Goal: Task Accomplishment & Management: Manage account settings

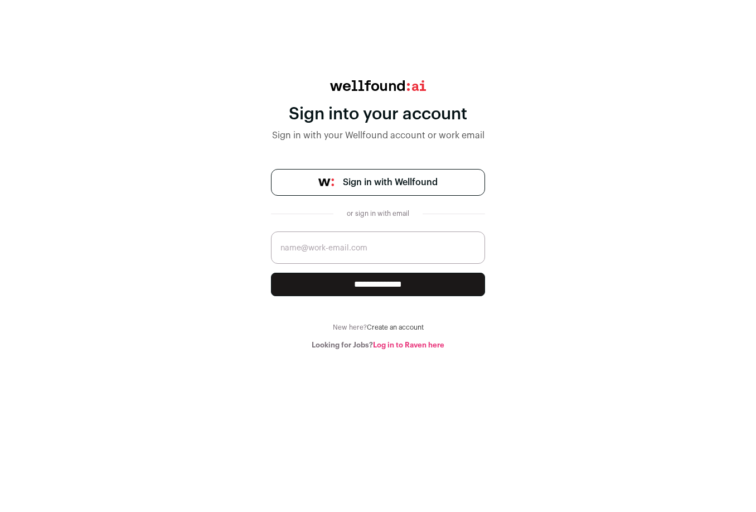
click at [359, 254] on input "email" at bounding box center [378, 247] width 214 height 32
paste input "[EMAIL_ADDRESS][DOMAIN_NAME]"
type input "[EMAIL_ADDRESS][DOMAIN_NAME]"
click at [355, 277] on input "**********" at bounding box center [378, 284] width 214 height 23
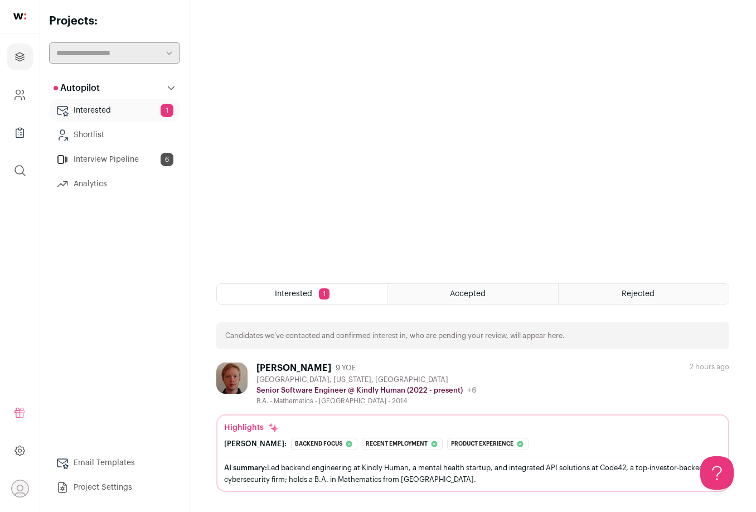
click at [145, 111] on link "Interested 1" at bounding box center [114, 110] width 131 height 22
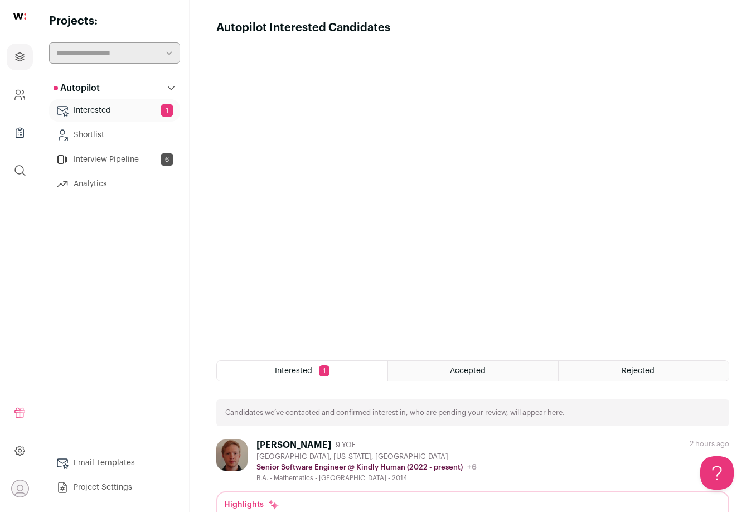
scroll to position [77, 0]
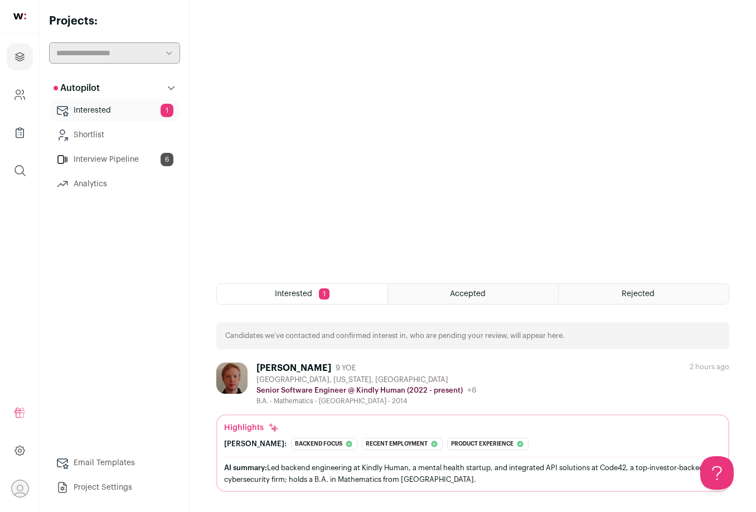
click at [484, 294] on span "Accepted" at bounding box center [468, 294] width 36 height 8
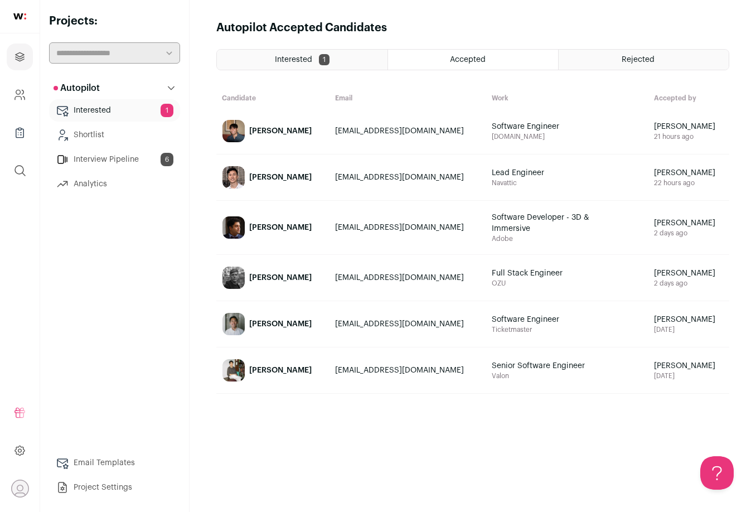
click at [283, 326] on div "[PERSON_NAME]" at bounding box center [280, 323] width 62 height 11
click at [321, 284] on link "Andreas Borg" at bounding box center [273, 277] width 112 height 45
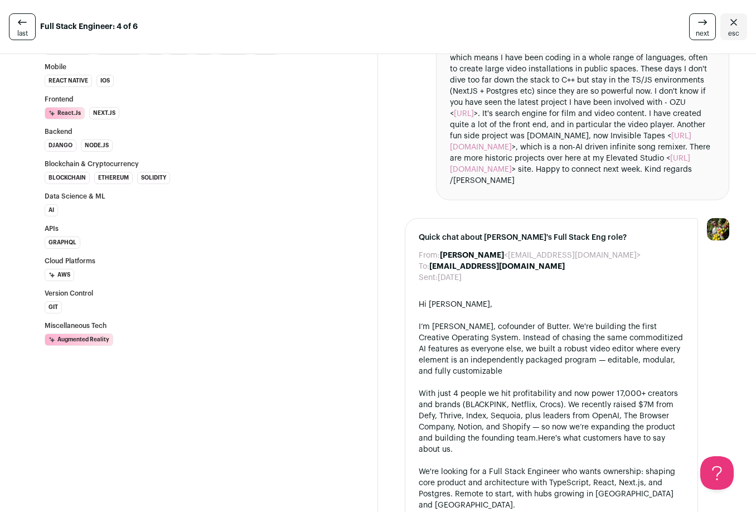
scroll to position [1058, 0]
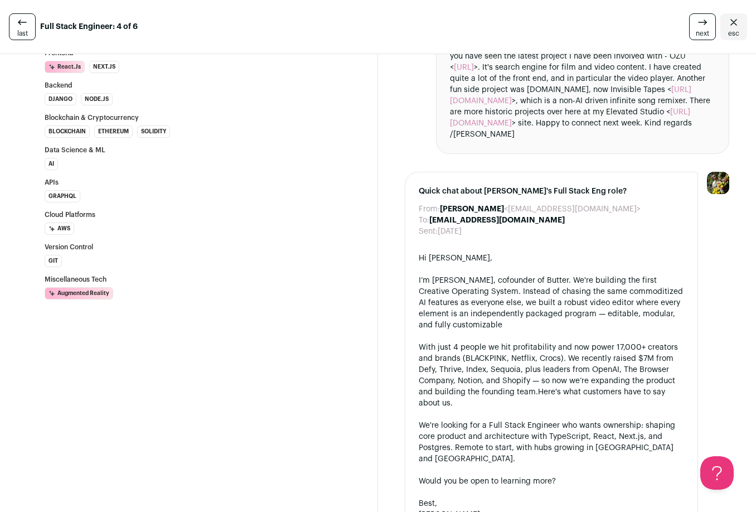
click at [569, 342] on div "With just 4 people we hit profitability and now power 17,000+ creators and bran…" at bounding box center [551, 375] width 265 height 67
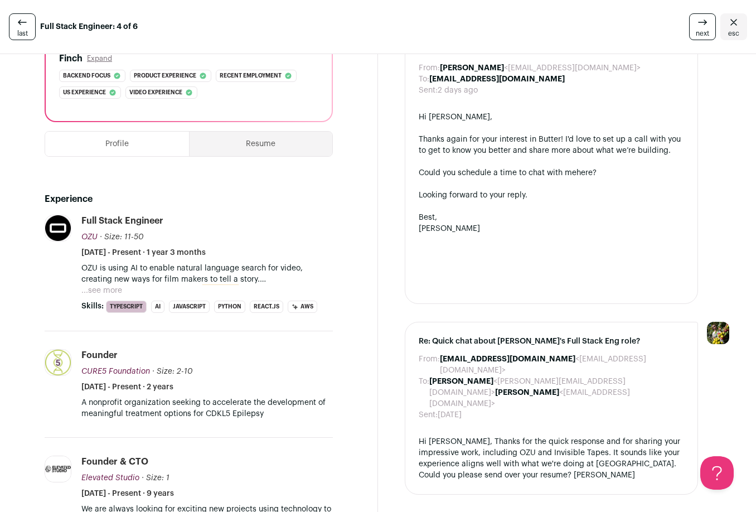
scroll to position [0, 0]
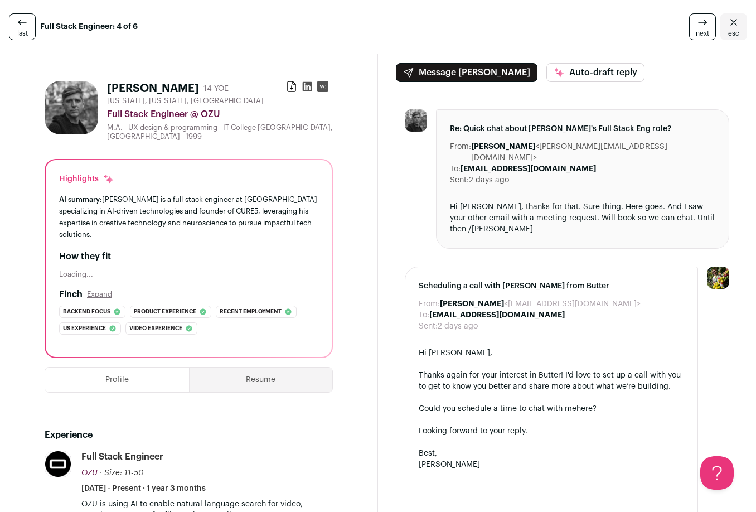
click at [30, 27] on link "last" at bounding box center [22, 26] width 27 height 27
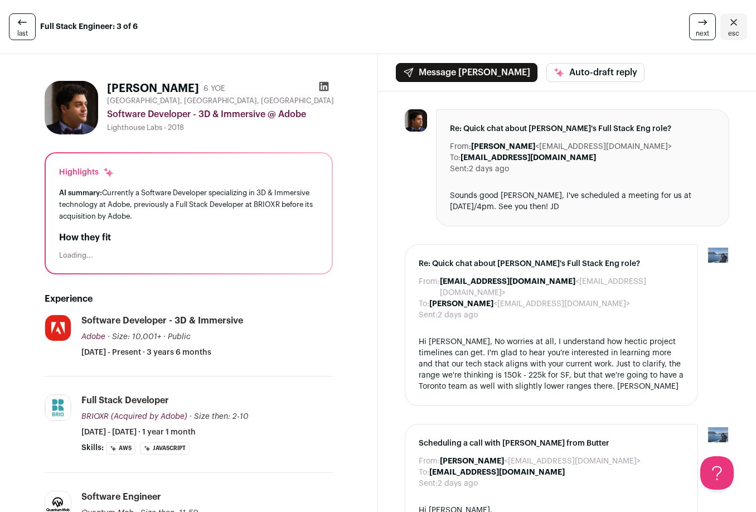
click at [22, 23] on icon at bounding box center [22, 22] width 13 height 13
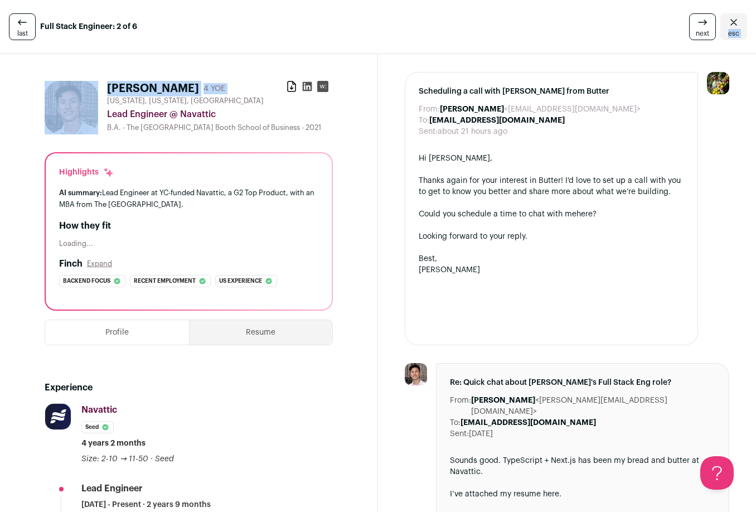
drag, startPoint x: 235, startPoint y: 84, endPoint x: 901, endPoint y: -89, distance: 687.7
click at [756, 0] on html "last Full Stack Engineer: 2 of 6 next esc Albert Yu 4 YOE Download resume New Y…" at bounding box center [378, 256] width 756 height 512
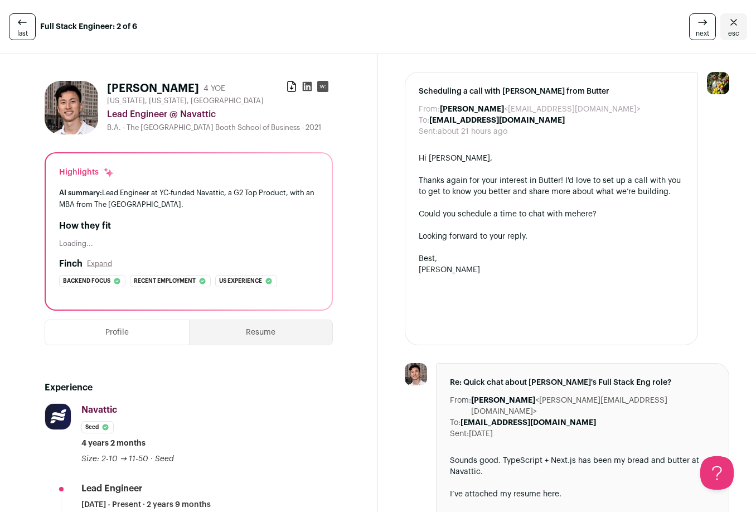
click at [636, 45] on div "last Full Stack Engineer: 2 of 6 next esc" at bounding box center [378, 27] width 756 height 54
